Goal: Check status

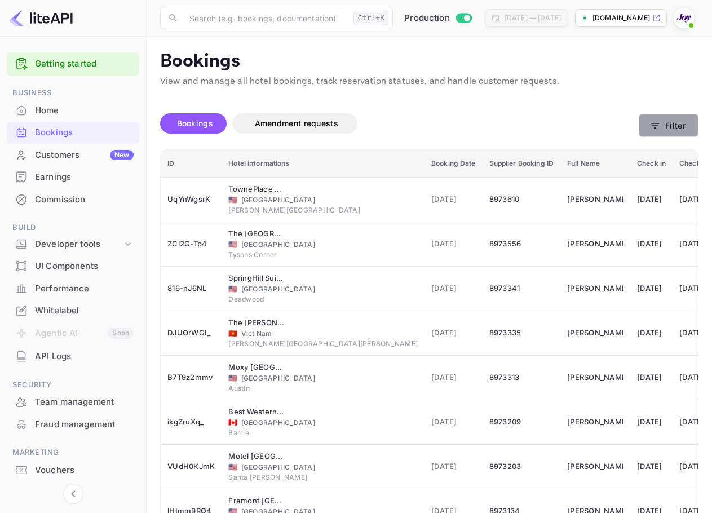
click at [695, 119] on button "Filter" at bounding box center [669, 125] width 60 height 23
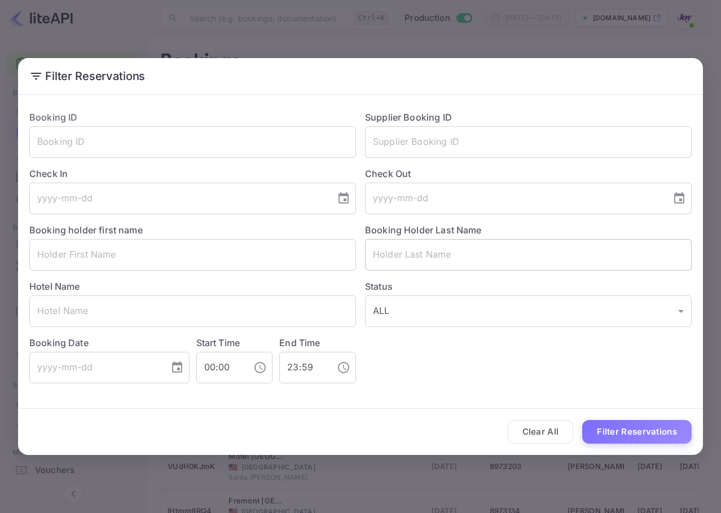
click at [452, 272] on div "Status ALL ALL ​" at bounding box center [524, 299] width 336 height 56
click at [447, 251] on input "text" at bounding box center [528, 255] width 326 height 32
paste input "89704"
type input "89704"
click at [509, 133] on input "text" at bounding box center [528, 142] width 326 height 32
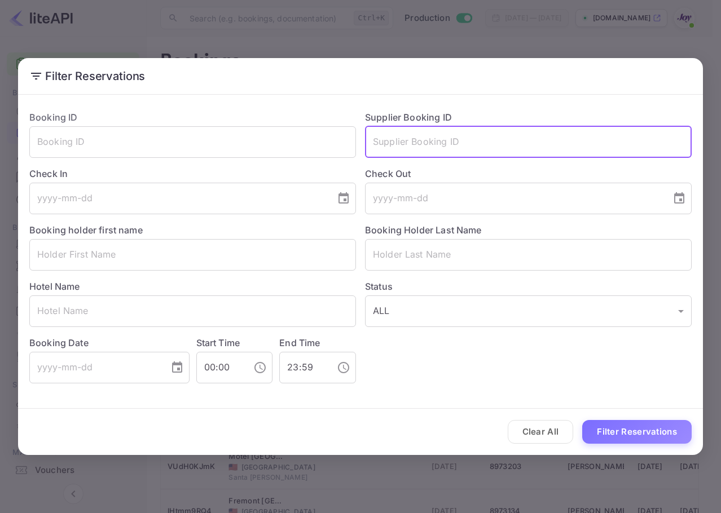
paste input "89704"
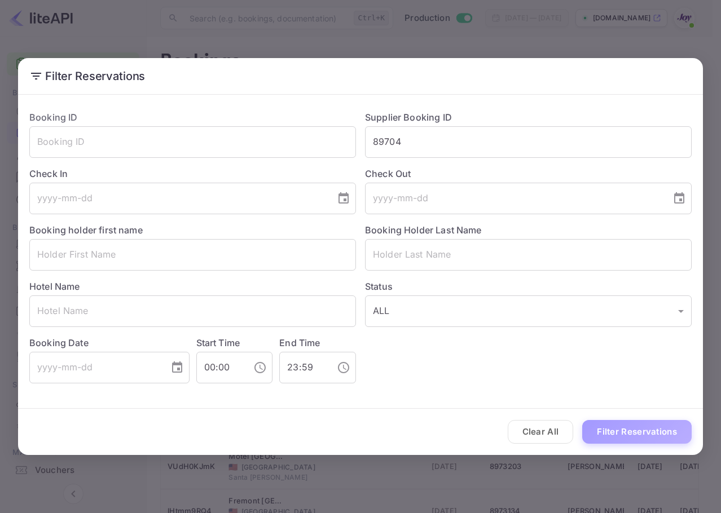
click at [663, 439] on button "Filter Reservations" at bounding box center [636, 432] width 109 height 24
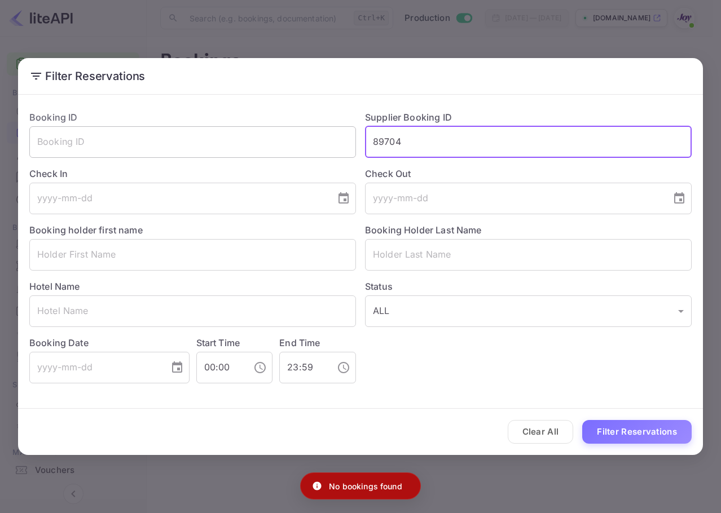
drag, startPoint x: 382, startPoint y: 143, endPoint x: 312, endPoint y: 137, distance: 70.7
click at [312, 137] on div "Booking ID ​ Supplier Booking ID 89704 ​ Check In ​ Check Out ​ Booking holder …" at bounding box center [355, 243] width 671 height 282
paste input "8970414"
type input "8970414"
click at [669, 427] on button "Filter Reservations" at bounding box center [636, 432] width 109 height 24
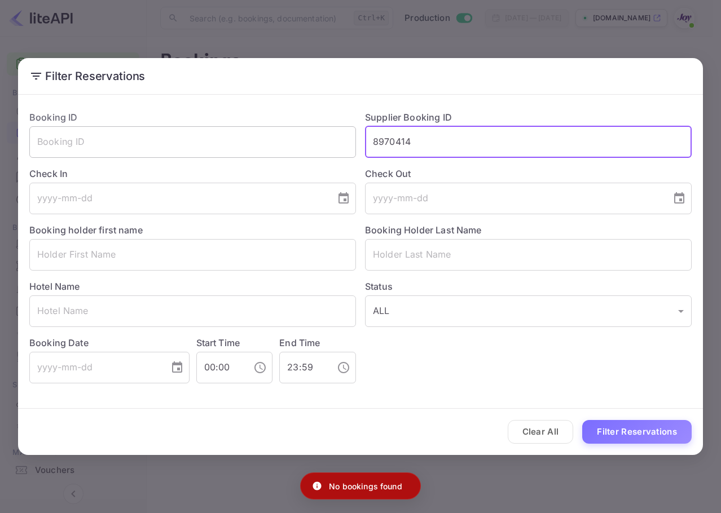
drag, startPoint x: 467, startPoint y: 153, endPoint x: 336, endPoint y: 149, distance: 131.4
click at [336, 149] on div "Booking ID ​ Supplier Booking ID 8970414 ​ Check In ​ Check Out ​ Booking holde…" at bounding box center [355, 243] width 671 height 282
click at [138, 134] on input "text" at bounding box center [192, 142] width 326 height 32
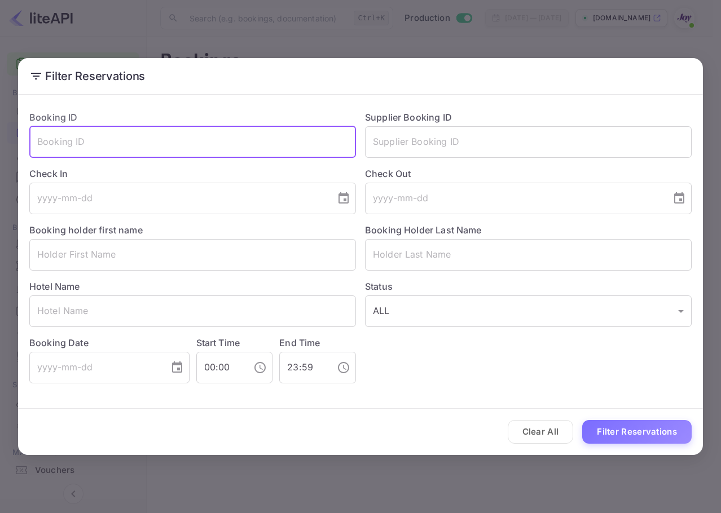
paste input "8970414"
type input "8970414"
click at [582, 420] on button "Filter Reservations" at bounding box center [636, 432] width 109 height 24
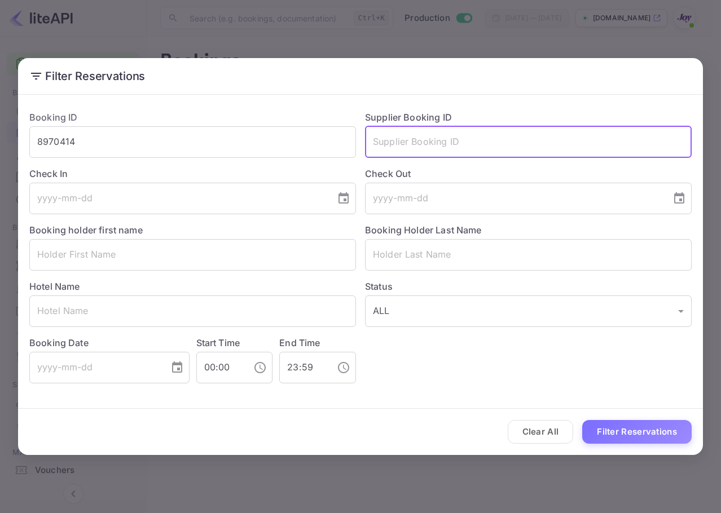
click at [433, 151] on input "text" at bounding box center [528, 142] width 326 height 32
paste input "8970368"
type input "8970368"
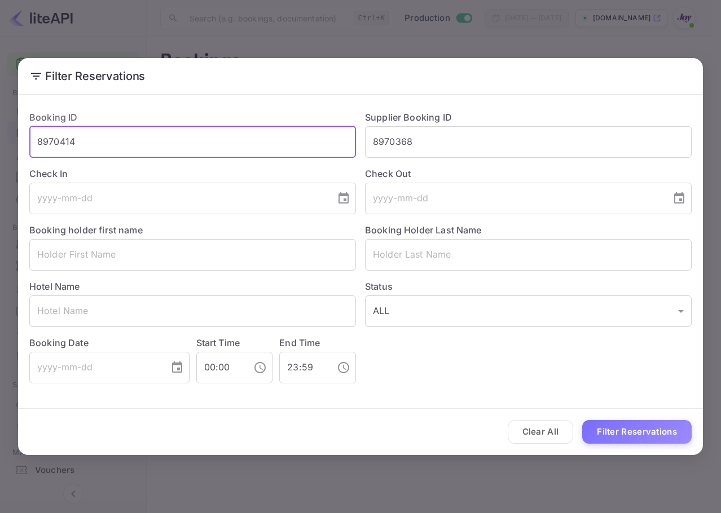
drag, startPoint x: 55, startPoint y: 133, endPoint x: 1, endPoint y: 125, distance: 54.7
click at [1, 125] on div "Filter Reservations Booking ID 8970414 ​ Supplier Booking ID 8970368 ​ Check In…" at bounding box center [360, 256] width 721 height 513
paste input "368"
type input "8970368"
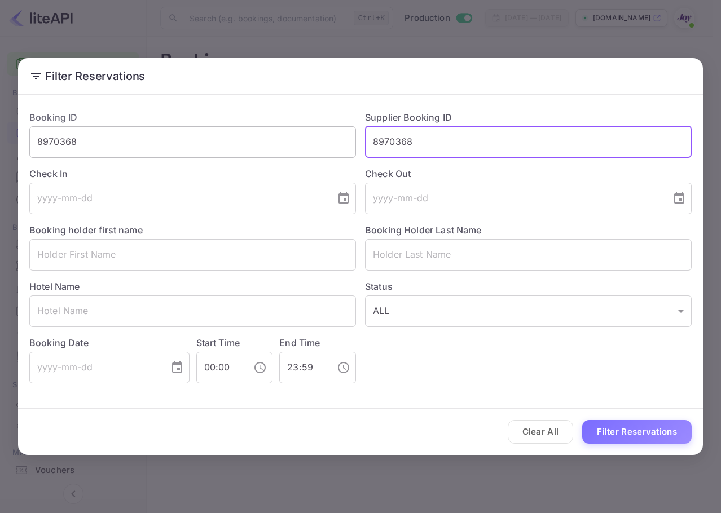
drag, startPoint x: 429, startPoint y: 140, endPoint x: 303, endPoint y: 135, distance: 126.4
click at [303, 135] on div "Booking ID 8970368 ​ Supplier Booking ID 8970368 ​ Check In ​ Check Out ​ Booki…" at bounding box center [355, 243] width 671 height 282
click at [635, 427] on button "Filter Reservations" at bounding box center [636, 432] width 109 height 24
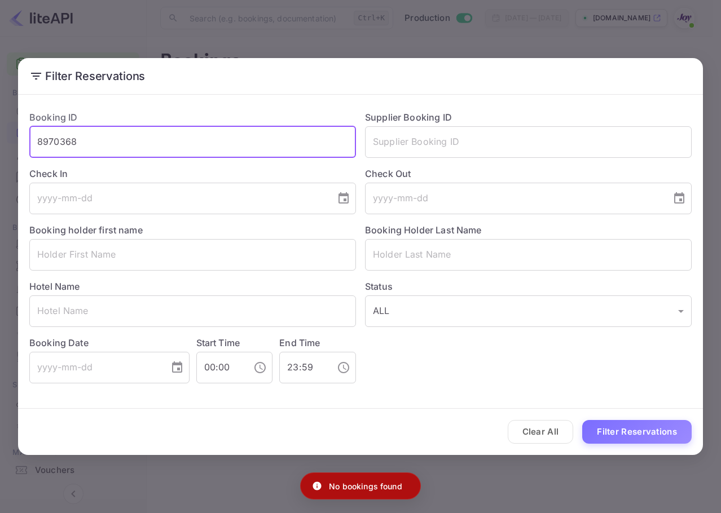
click at [202, 147] on input "8970368" at bounding box center [192, 142] width 326 height 32
click at [518, 143] on input "text" at bounding box center [528, 142] width 326 height 32
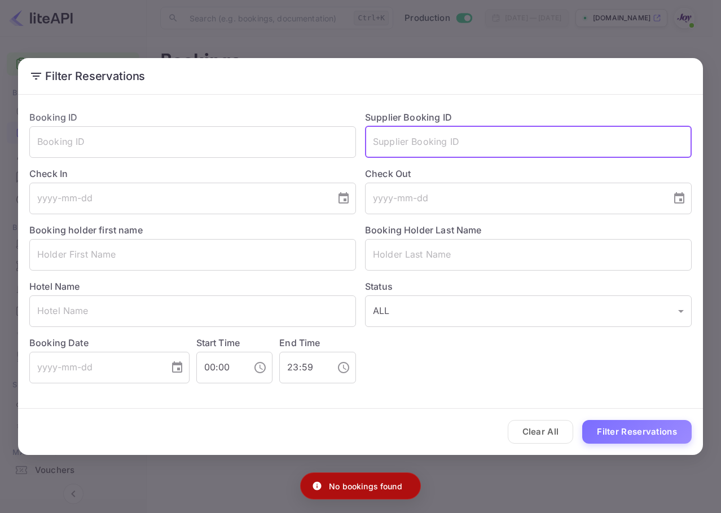
paste input "8970368"
type input "8970368"
click at [582, 420] on button "Filter Reservations" at bounding box center [636, 432] width 109 height 24
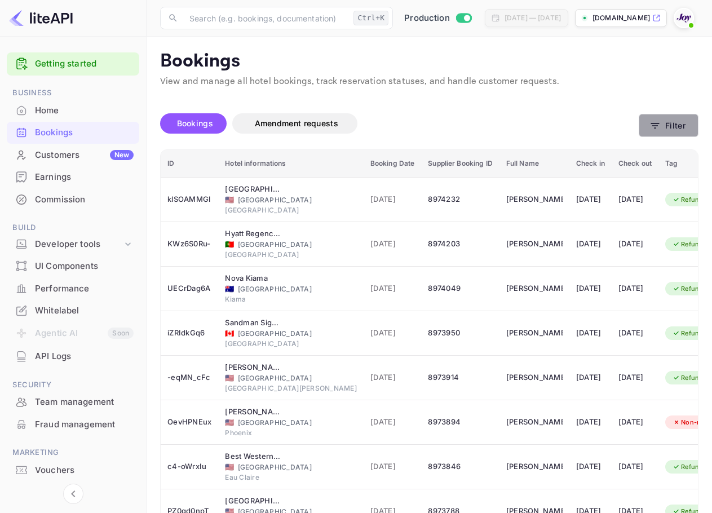
click at [676, 130] on button "Filter" at bounding box center [669, 125] width 60 height 23
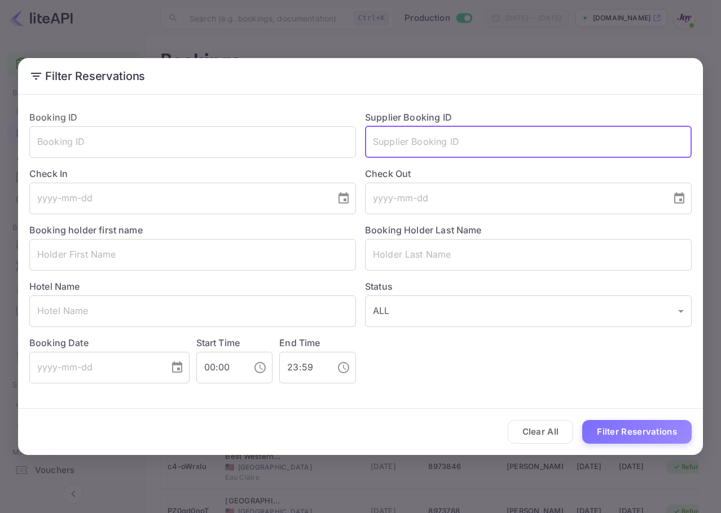
click at [436, 140] on input "text" at bounding box center [528, 142] width 326 height 32
paste input "8970368"
type input "8970368"
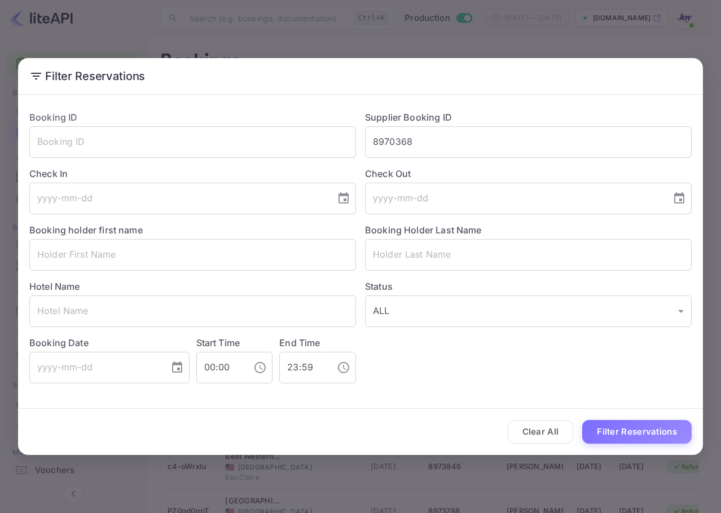
click at [692, 425] on div "Clear All Filter Reservations" at bounding box center [360, 432] width 685 height 47
click at [651, 435] on button "Filter Reservations" at bounding box center [636, 432] width 109 height 24
